Goal: Task Accomplishment & Management: Complete application form

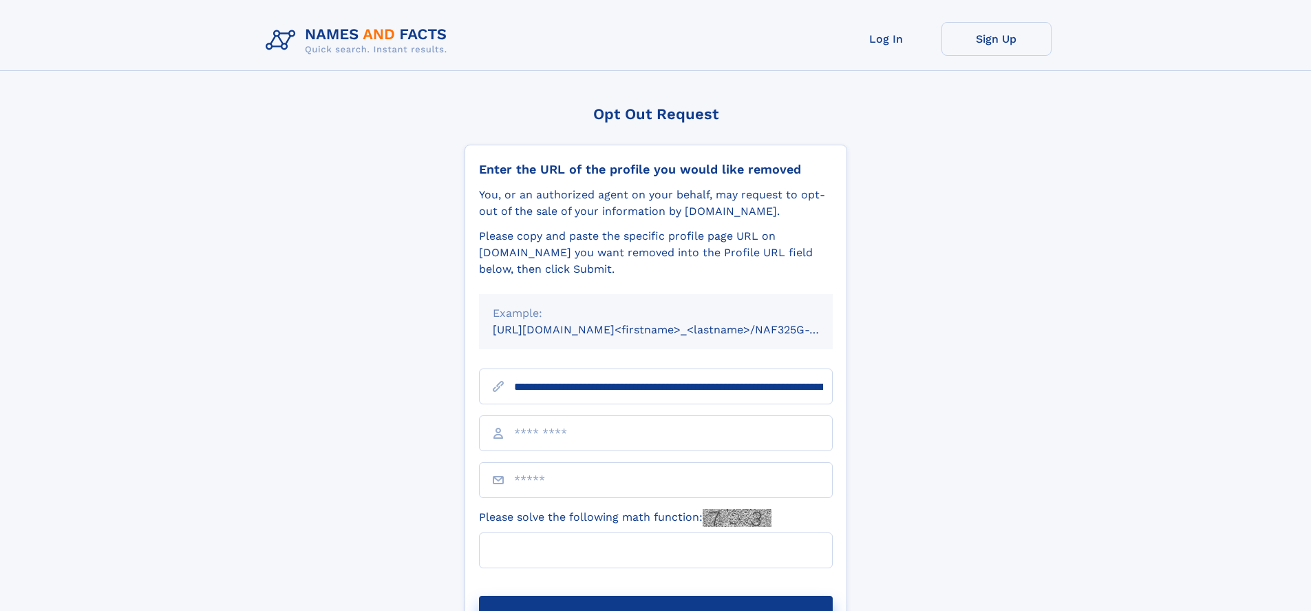
scroll to position [0, 145]
type input "**********"
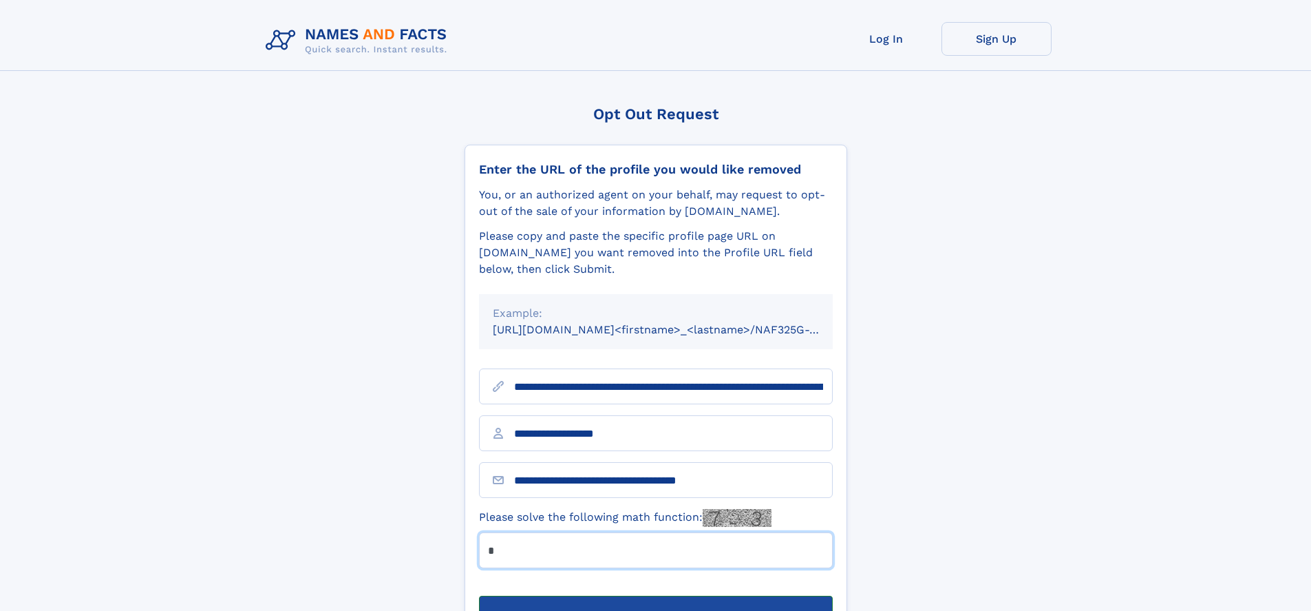
type input "*"
click at [655, 595] on button "Submit Opt Out Request" at bounding box center [656, 617] width 354 height 44
